Goal: Information Seeking & Learning: Learn about a topic

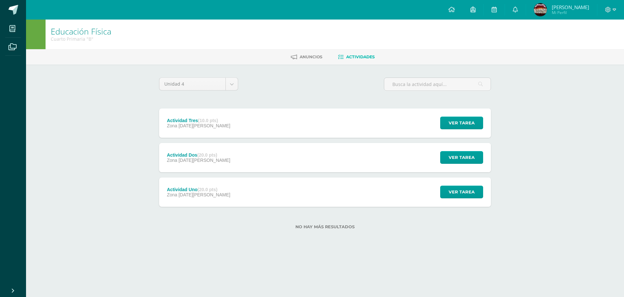
click at [603, 8] on div at bounding box center [610, 10] width 27 height 20
click at [608, 9] on icon at bounding box center [608, 10] width 6 height 6
click at [593, 45] on span "Cerrar sesión" at bounding box center [593, 44] width 29 height 6
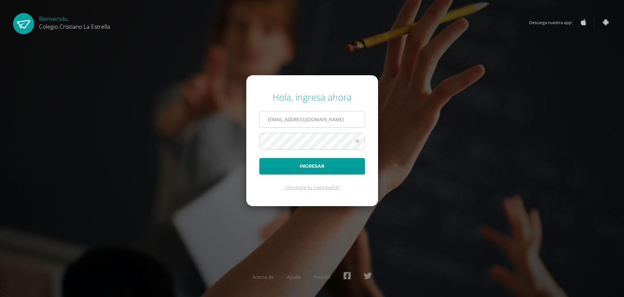
click at [338, 113] on input "811@laestrella.edu.gt" at bounding box center [311, 119] width 105 height 16
type input "615@laestrella.edu.gt"
click at [342, 168] on button "Ingresar" at bounding box center [312, 166] width 106 height 17
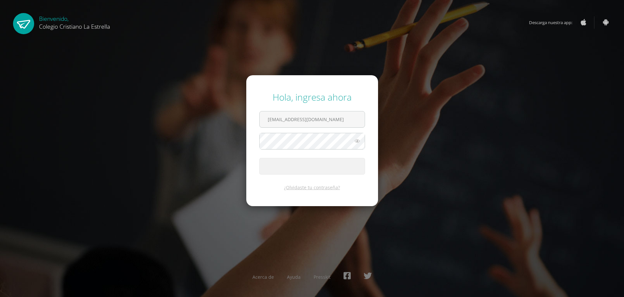
click at [342, 168] on button "Ingresar" at bounding box center [312, 166] width 106 height 17
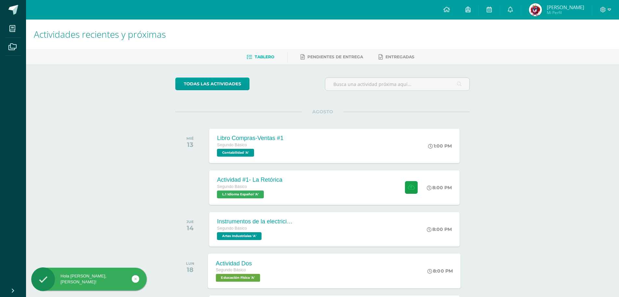
scroll to position [33, 0]
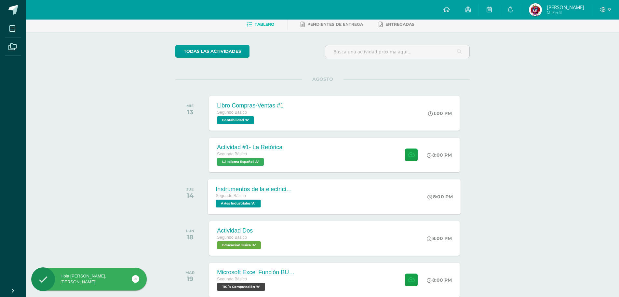
click at [344, 204] on div "Instrumentos de la electricidad Segundo Básico Artes Industriales 'A' 8:00 PM I…" at bounding box center [334, 196] width 253 height 35
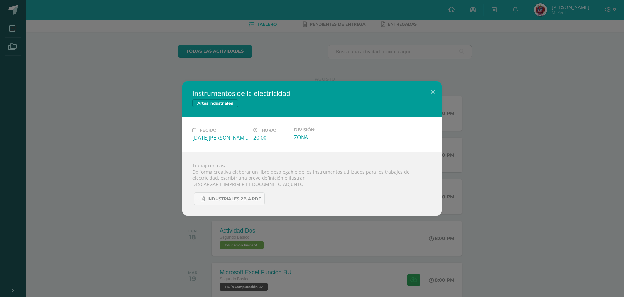
click at [581, 250] on div "Instrumentos de la electricidad Artes Industriales Fecha: [DATE][PERSON_NAME] H…" at bounding box center [312, 148] width 624 height 297
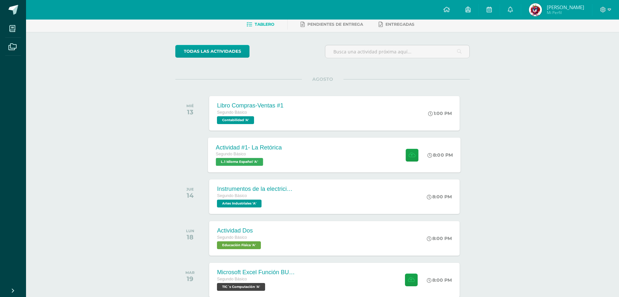
click at [354, 144] on div "Actividad #1- La Retórica Segundo Básico L.1 Idioma Español 'A' 8:00 PM Activid…" at bounding box center [334, 154] width 253 height 35
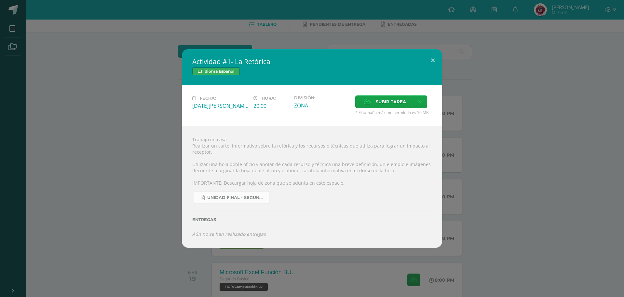
click at [246, 198] on span "UNIDAD FINAL - SEGUNDO BASICO A-B-C -.pdf" at bounding box center [236, 197] width 59 height 5
click at [427, 59] on button at bounding box center [432, 60] width 19 height 22
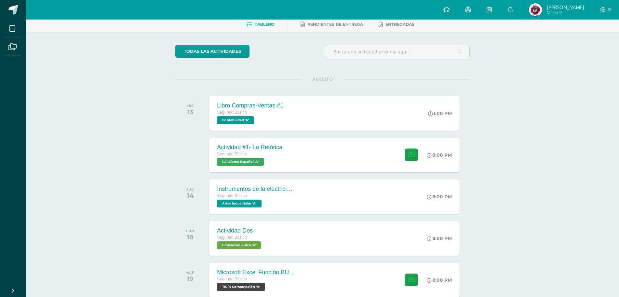
click at [317, 5] on div "Configuración Cerrar sesión [PERSON_NAME] Mi Perfil Avisos 2 avisos sin leer Av…" at bounding box center [322, 10] width 593 height 20
